Goal: Transaction & Acquisition: Subscribe to service/newsletter

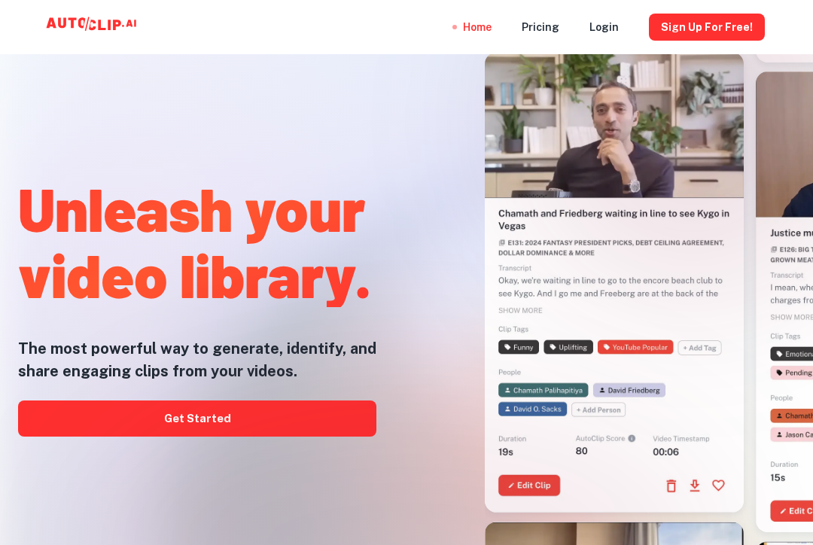
click at [71, 433] on link "Get Started" at bounding box center [197, 418] width 358 height 36
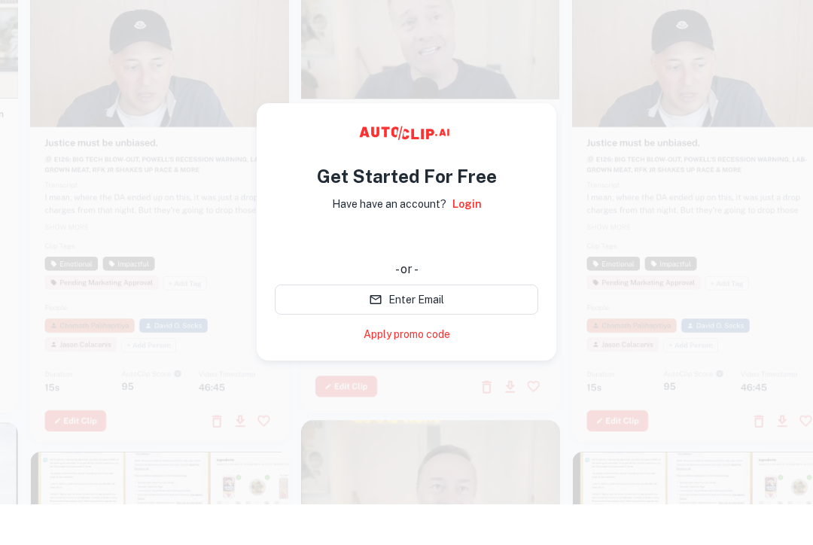
scroll to position [12, 0]
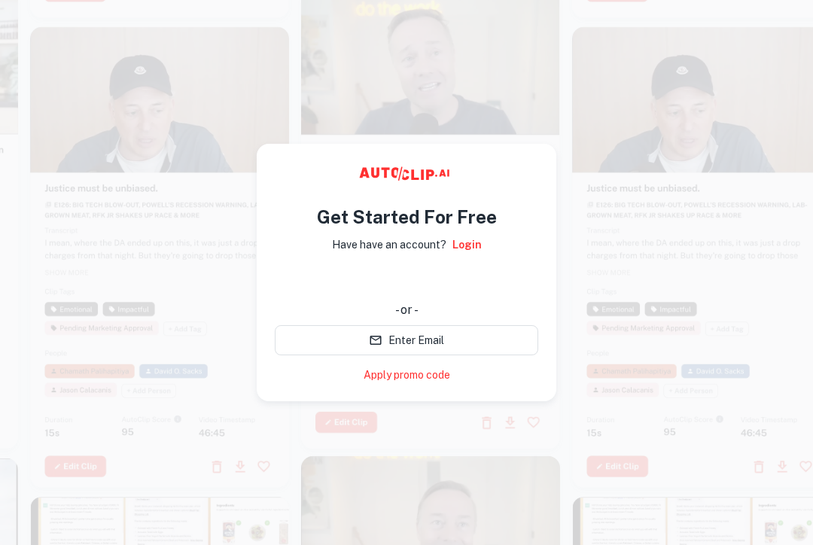
click at [482, 279] on div "Login dengan Google. Dibuka di tab baru" at bounding box center [406, 279] width 263 height 33
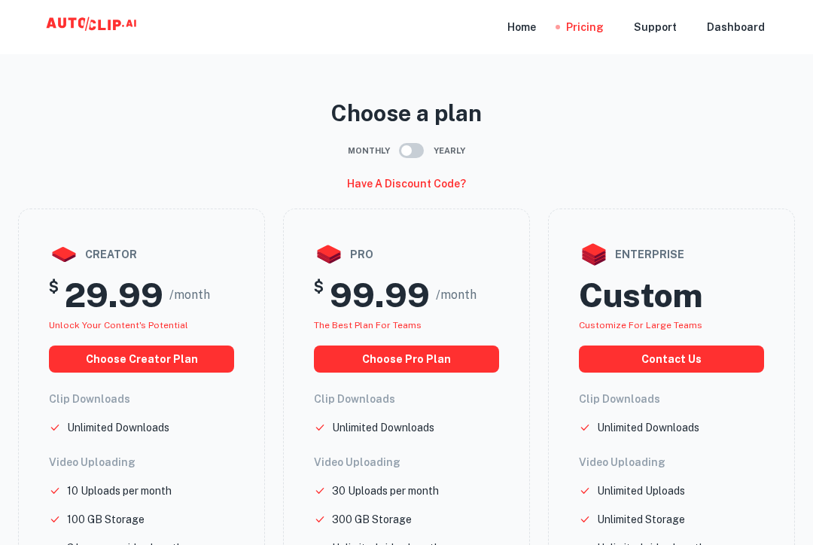
click at [536, 24] on div "Home" at bounding box center [521, 27] width 29 height 54
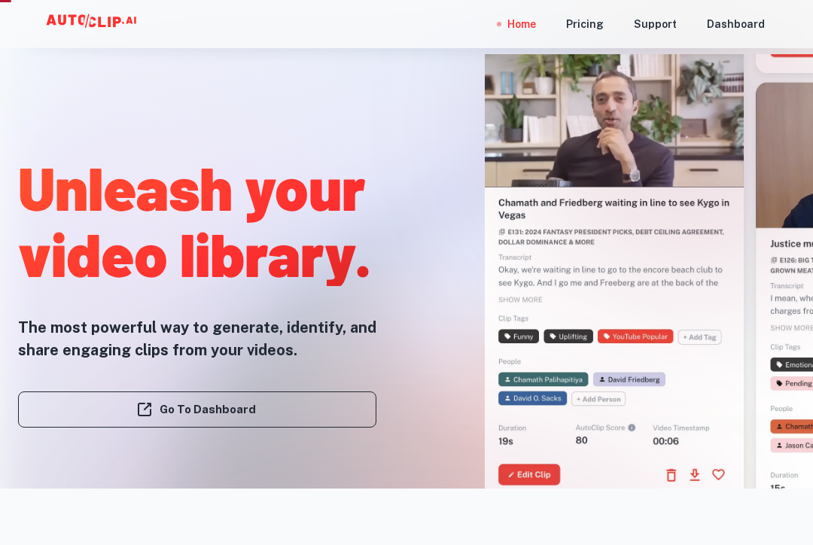
scroll to position [71, 0]
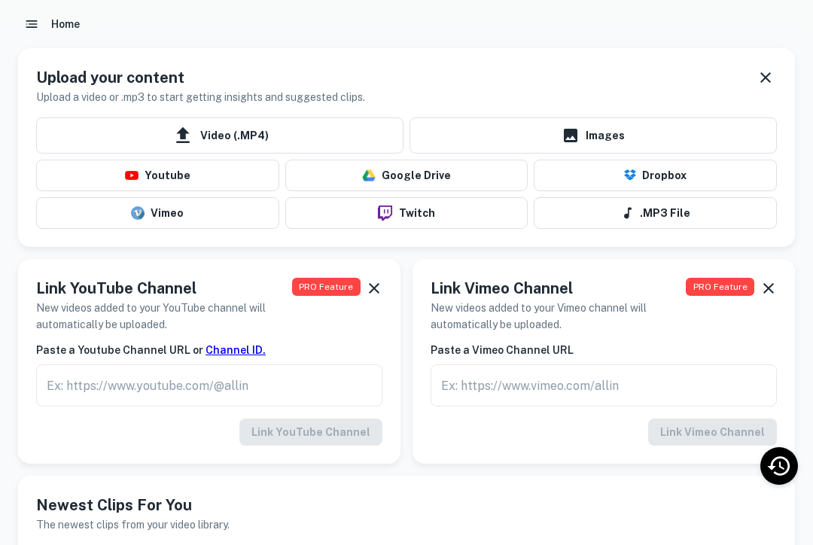
scroll to position [65, 0]
